Goal: Task Accomplishment & Management: Use online tool/utility

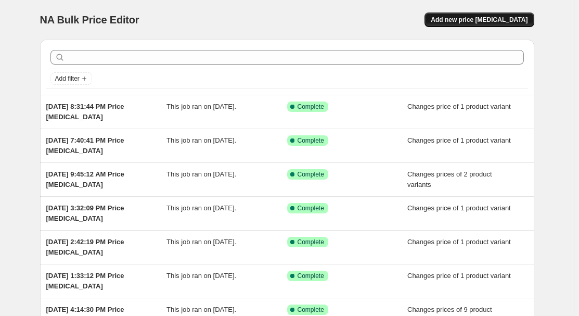
click at [513, 17] on span "Add new price [MEDICAL_DATA]" at bounding box center [479, 20] width 97 height 8
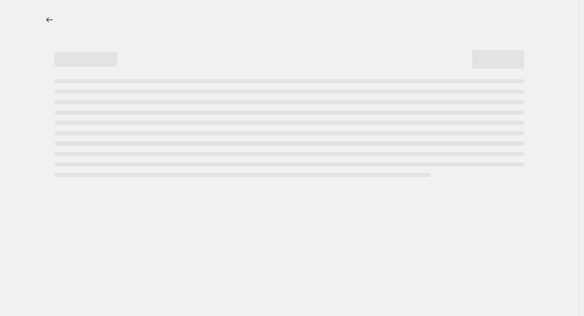
select select "percentage"
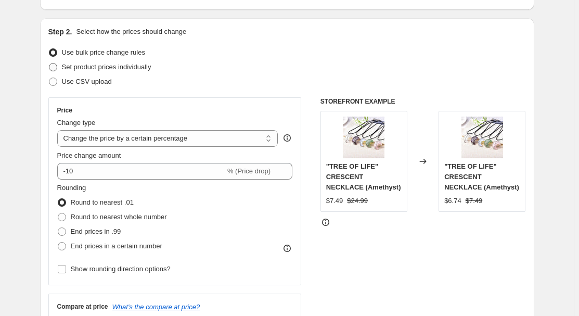
click at [90, 68] on span "Set product prices individually" at bounding box center [107, 67] width 90 height 8
click at [49, 64] on input "Set product prices individually" at bounding box center [49, 63] width 1 height 1
radio input "true"
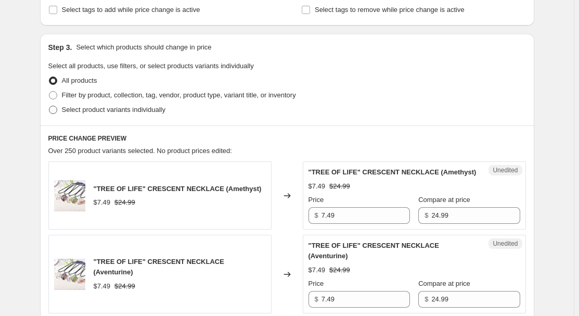
drag, startPoint x: 108, startPoint y: 111, endPoint x: 126, endPoint y: 106, distance: 18.5
click at [108, 110] on span "Select product variants individually" at bounding box center [114, 110] width 104 height 8
click at [49, 106] on input "Select product variants individually" at bounding box center [49, 106] width 1 height 1
radio input "true"
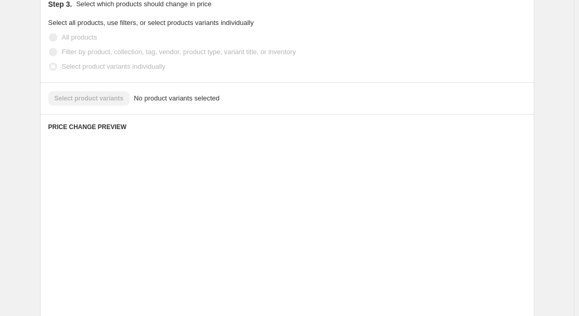
scroll to position [284, 0]
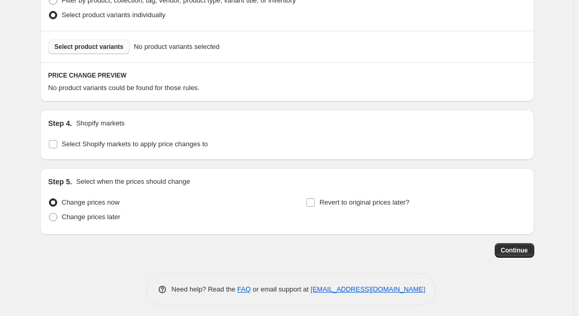
click at [87, 42] on button "Select product variants" at bounding box center [89, 47] width 82 height 15
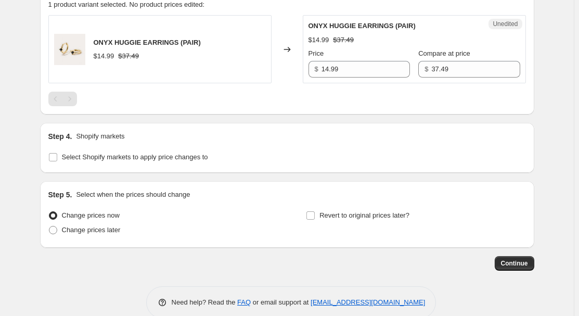
scroll to position [379, 0]
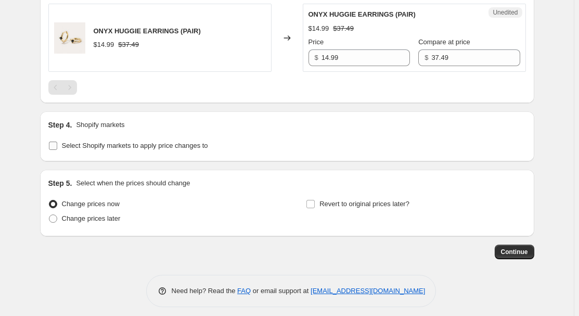
click at [86, 143] on span "Select Shopify markets to apply price changes to" at bounding box center [135, 146] width 146 height 8
click at [57, 143] on input "Select Shopify markets to apply price changes to" at bounding box center [53, 146] width 8 height 8
checkbox input "true"
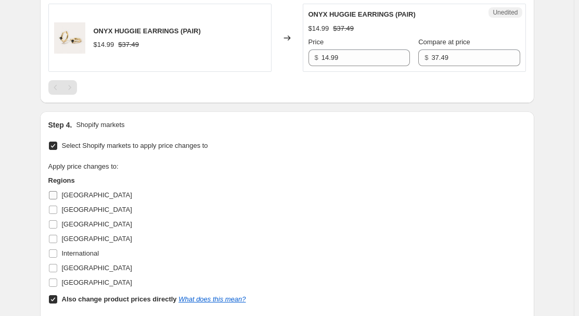
click at [72, 190] on span "[GEOGRAPHIC_DATA]" at bounding box center [97, 195] width 70 height 10
click at [57, 191] on input "[GEOGRAPHIC_DATA]" at bounding box center [53, 195] width 8 height 8
checkbox input "true"
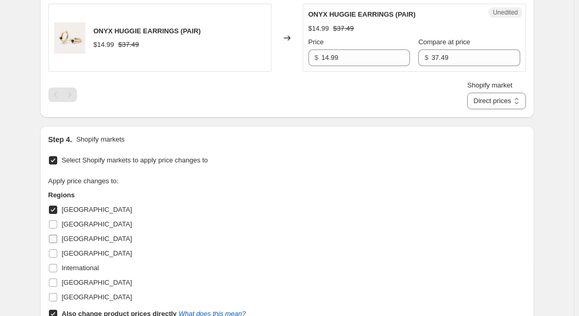
click at [63, 238] on label "[GEOGRAPHIC_DATA]" at bounding box center [90, 239] width 84 height 15
click at [57, 238] on input "[GEOGRAPHIC_DATA]" at bounding box center [53, 239] width 8 height 8
checkbox input "true"
click at [69, 253] on span "[GEOGRAPHIC_DATA]" at bounding box center [97, 253] width 70 height 8
click at [57, 253] on input "[GEOGRAPHIC_DATA]" at bounding box center [53, 253] width 8 height 8
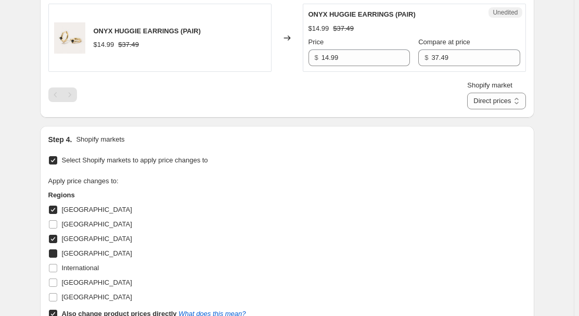
checkbox input "true"
click at [73, 282] on span "[GEOGRAPHIC_DATA]" at bounding box center [97, 283] width 70 height 8
click at [57, 282] on input "[GEOGRAPHIC_DATA]" at bounding box center [53, 283] width 8 height 8
checkbox input "true"
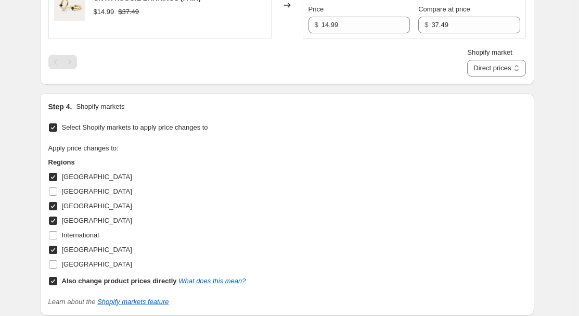
scroll to position [426, 0]
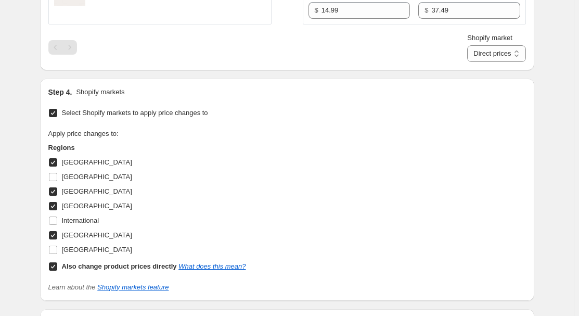
click at [76, 266] on b "Also change product prices directly" at bounding box center [119, 266] width 115 height 8
click at [57, 266] on input "Also change product prices directly What does this mean?" at bounding box center [53, 266] width 8 height 8
checkbox input "false"
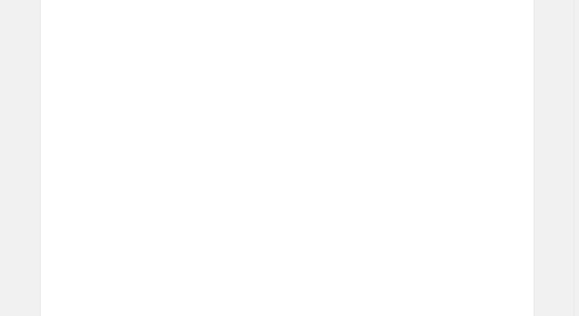
click at [398, 210] on div "Price" at bounding box center [385, 215] width 85 height 10
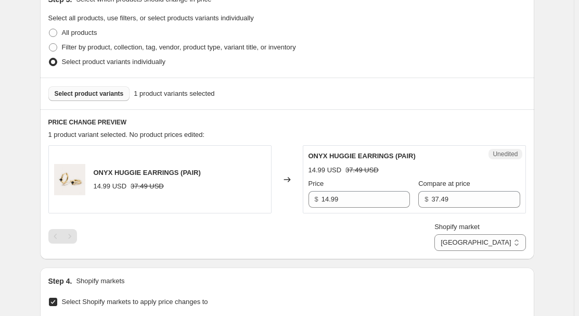
scroll to position [236, 0]
click at [455, 197] on input "37.49" at bounding box center [476, 200] width 89 height 17
click at [502, 239] on select "[GEOGRAPHIC_DATA] [GEOGRAPHIC_DATA] [GEOGRAPHIC_DATA] [GEOGRAPHIC_DATA]" at bounding box center [480, 243] width 91 height 17
select select "34367439004"
click at [483, 251] on select "[GEOGRAPHIC_DATA] [GEOGRAPHIC_DATA] [GEOGRAPHIC_DATA] [GEOGRAPHIC_DATA]" at bounding box center [480, 243] width 91 height 17
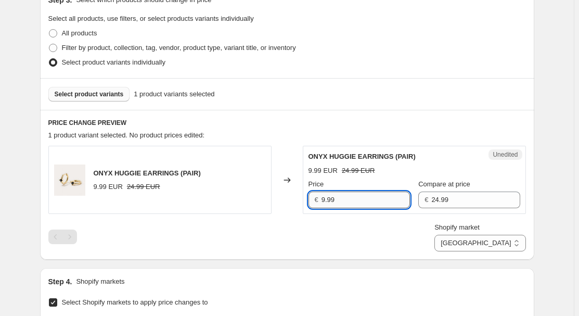
click at [373, 196] on input "9.99" at bounding box center [366, 200] width 89 height 17
type input "14.99"
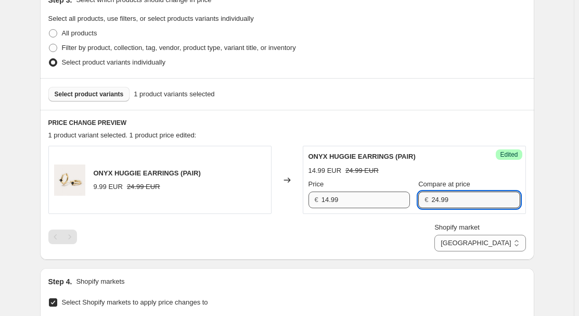
paste input "37.4"
type input "37.49"
click at [505, 244] on select "[GEOGRAPHIC_DATA] [GEOGRAPHIC_DATA] [GEOGRAPHIC_DATA] [GEOGRAPHIC_DATA]" at bounding box center [480, 243] width 91 height 17
select select "34367406236"
click at [481, 251] on select "[GEOGRAPHIC_DATA] [GEOGRAPHIC_DATA] [GEOGRAPHIC_DATA] [GEOGRAPHIC_DATA]" at bounding box center [480, 243] width 91 height 17
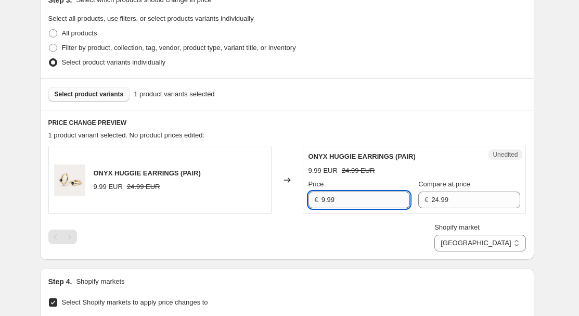
click at [353, 197] on input "9.99" at bounding box center [366, 200] width 89 height 17
type input "14.99"
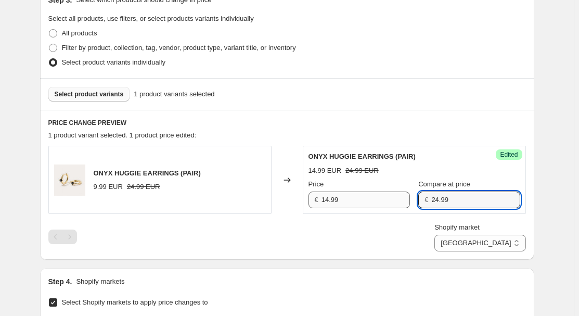
paste input "37.4"
type input "37.49"
click at [522, 232] on div "Shopify market [GEOGRAPHIC_DATA] [GEOGRAPHIC_DATA] [GEOGRAPHIC_DATA] [GEOGRAPHI…" at bounding box center [480, 236] width 91 height 29
click at [505, 240] on select "[GEOGRAPHIC_DATA] [GEOGRAPHIC_DATA] [GEOGRAPHIC_DATA] [GEOGRAPHIC_DATA]" at bounding box center [480, 243] width 91 height 17
select select "34367209628"
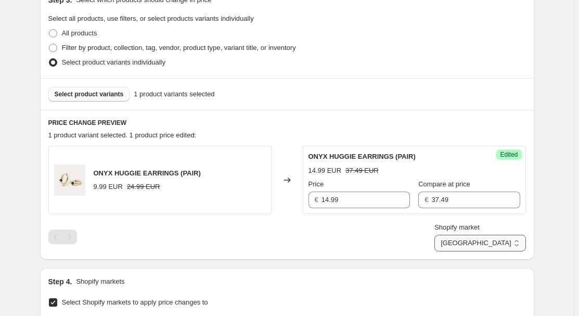
click at [458, 251] on select "[GEOGRAPHIC_DATA] [GEOGRAPHIC_DATA] [GEOGRAPHIC_DATA] [GEOGRAPHIC_DATA]" at bounding box center [480, 243] width 91 height 17
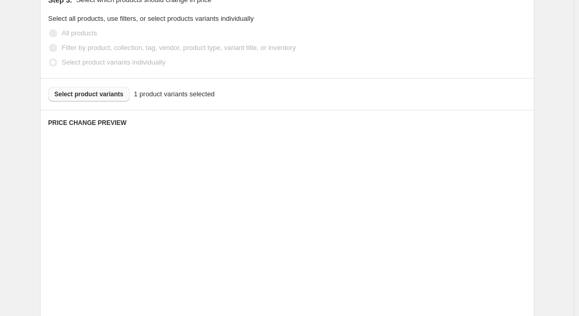
click at [402, 262] on div "Price € 53.15" at bounding box center [385, 267] width 85 height 29
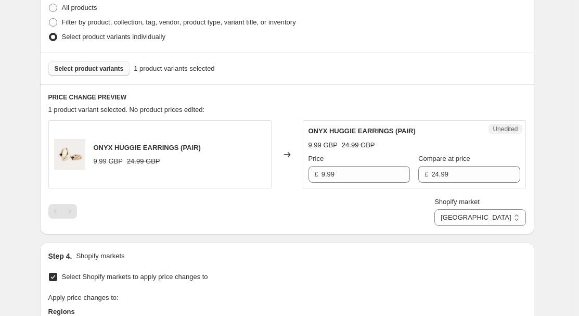
scroll to position [284, 0]
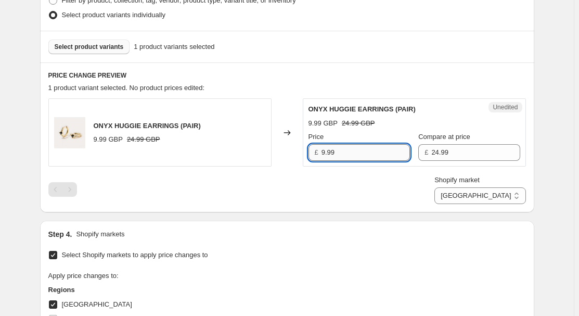
click at [364, 158] on input "9.99" at bounding box center [366, 152] width 89 height 17
type input "14.99"
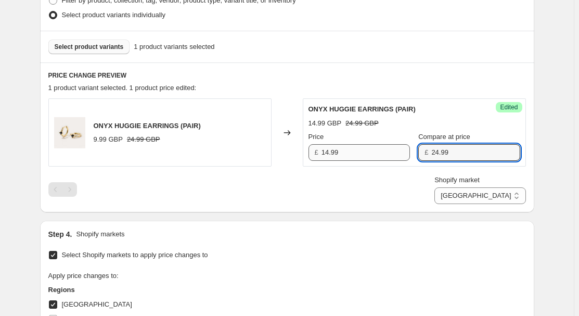
paste input "37.4"
type input "37.49"
drag, startPoint x: 309, startPoint y: 206, endPoint x: 346, endPoint y: 199, distance: 37.0
click at [309, 206] on div "PRICE CHANGE PREVIEW 1 product variant selected. 1 product price edited: ONYX H…" at bounding box center [287, 137] width 495 height 150
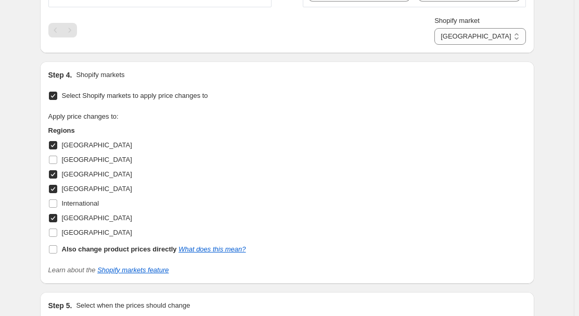
scroll to position [571, 0]
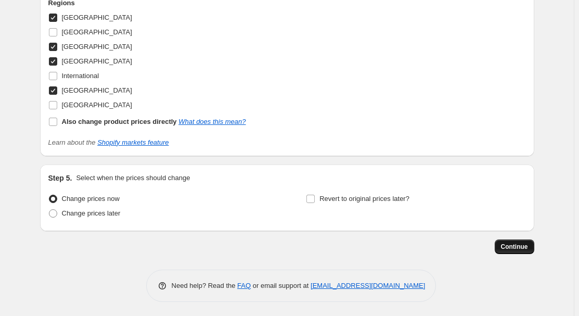
click at [512, 239] on button "Continue" at bounding box center [515, 246] width 40 height 15
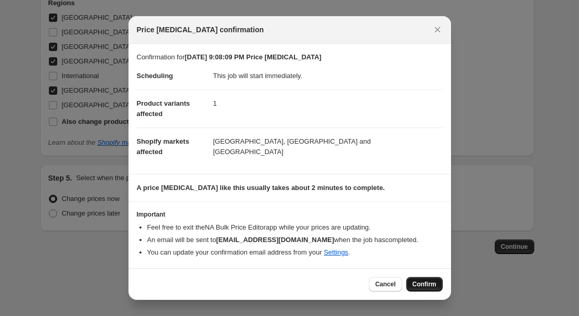
click at [439, 280] on button "Confirm" at bounding box center [425, 284] width 36 height 15
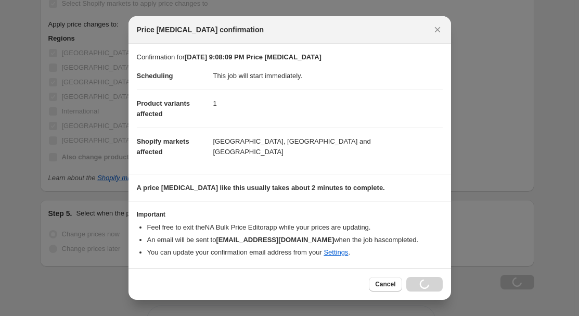
scroll to position [606, 0]
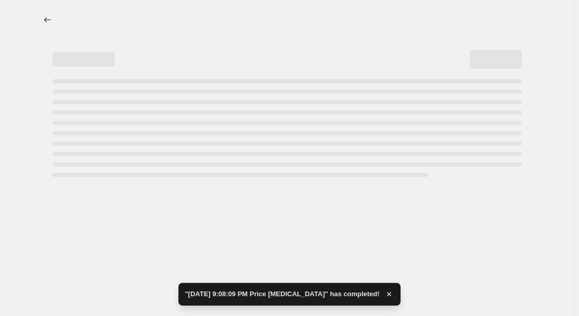
select select "34367209628"
